Goal: Information Seeking & Learning: Learn about a topic

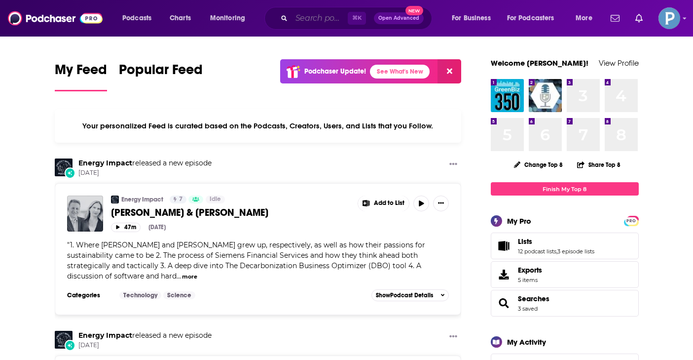
click at [301, 21] on input "Search podcasts, credits, & more..." at bounding box center [320, 18] width 56 height 16
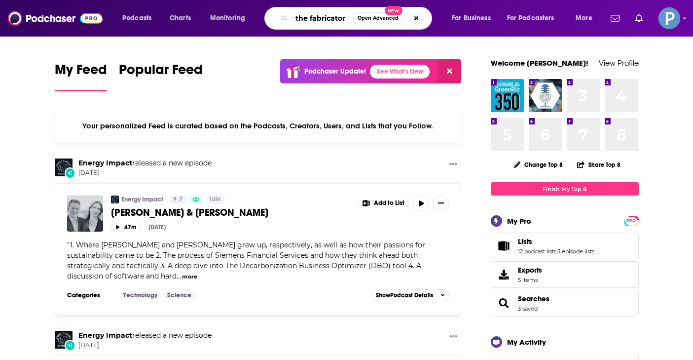
type input "the fabricator"
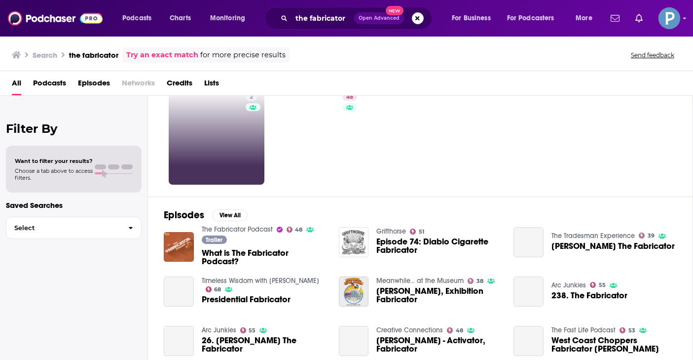
scroll to position [38, 0]
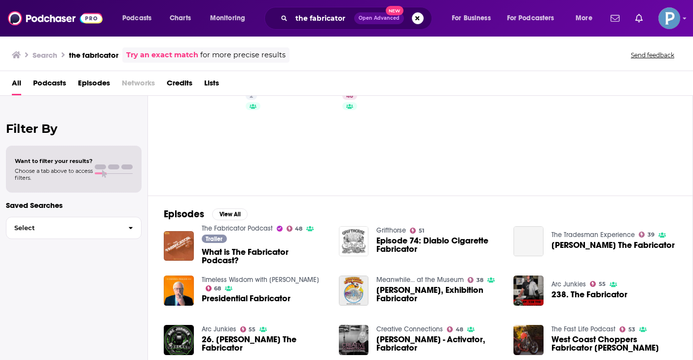
click at [262, 253] on span "What is The Fabricator Podcast?" at bounding box center [264, 256] width 125 height 17
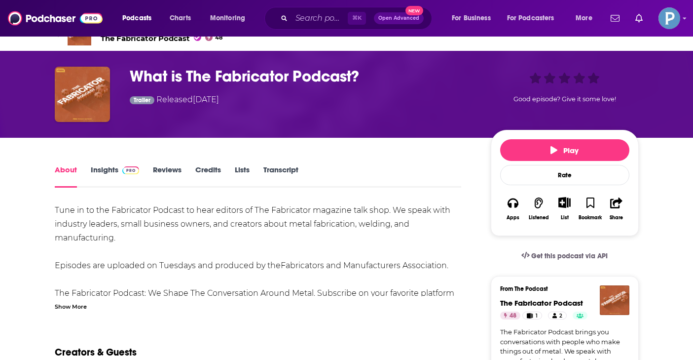
scroll to position [11, 0]
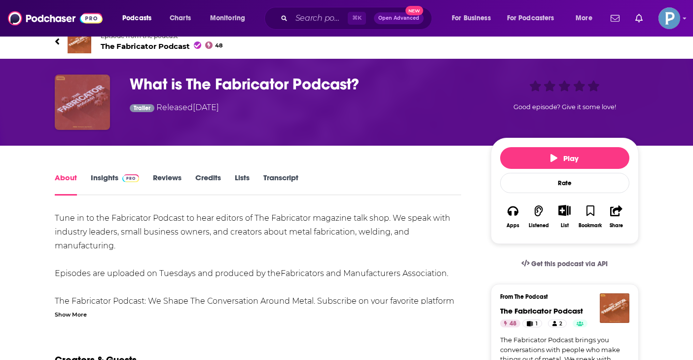
click at [82, 103] on img "What is The Fabricator Podcast?" at bounding box center [82, 101] width 55 height 55
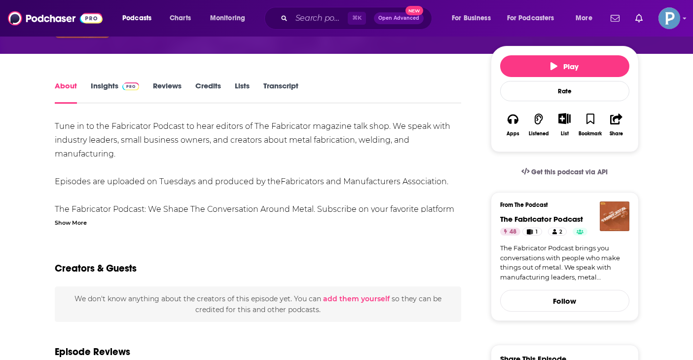
scroll to position [102, 0]
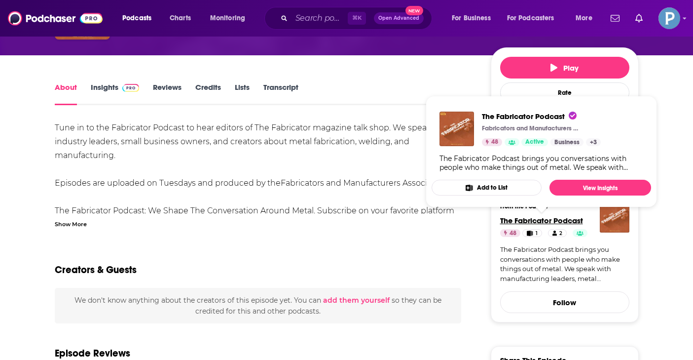
click at [569, 223] on span "The Fabricator Podcast" at bounding box center [541, 220] width 83 height 9
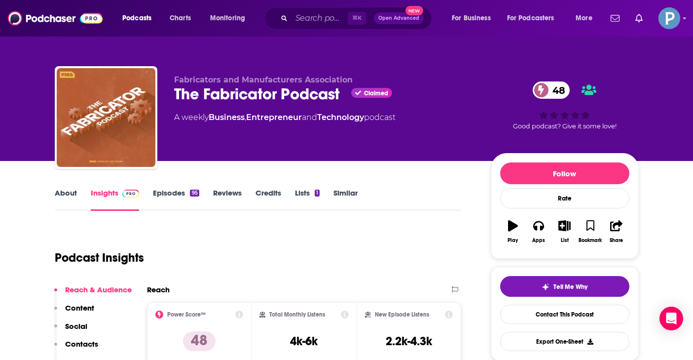
scroll to position [5, 0]
